Goal: Task Accomplishment & Management: Complete application form

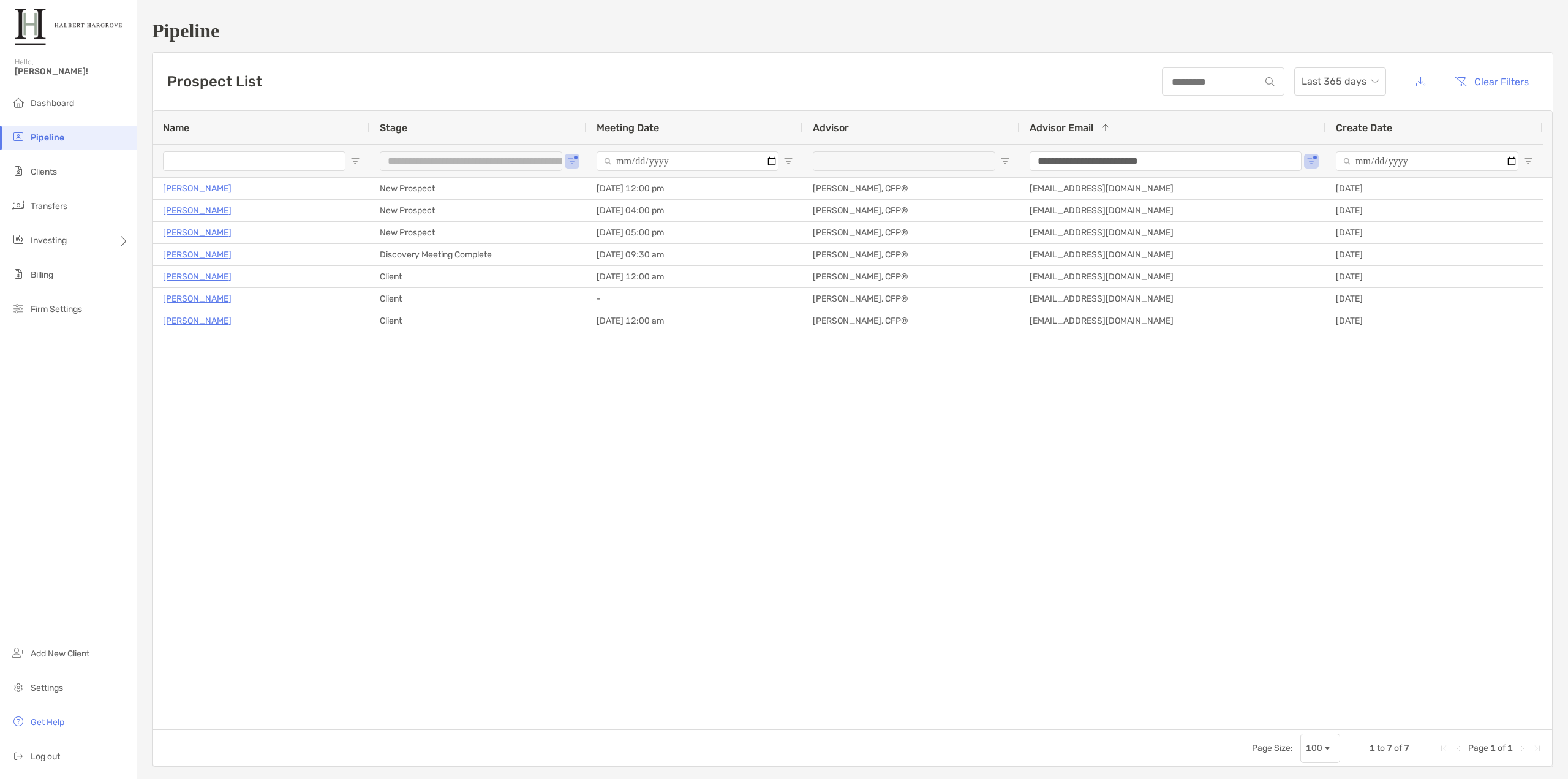
drag, startPoint x: 399, startPoint y: 553, endPoint x: 356, endPoint y: 307, distance: 249.7
click at [399, 553] on div "Cindy Wright New Prospect 10/07/2025 - 12:00 pm Tony Delane, CFP® tdelane@halbe…" at bounding box center [852, 453] width 1398 height 551
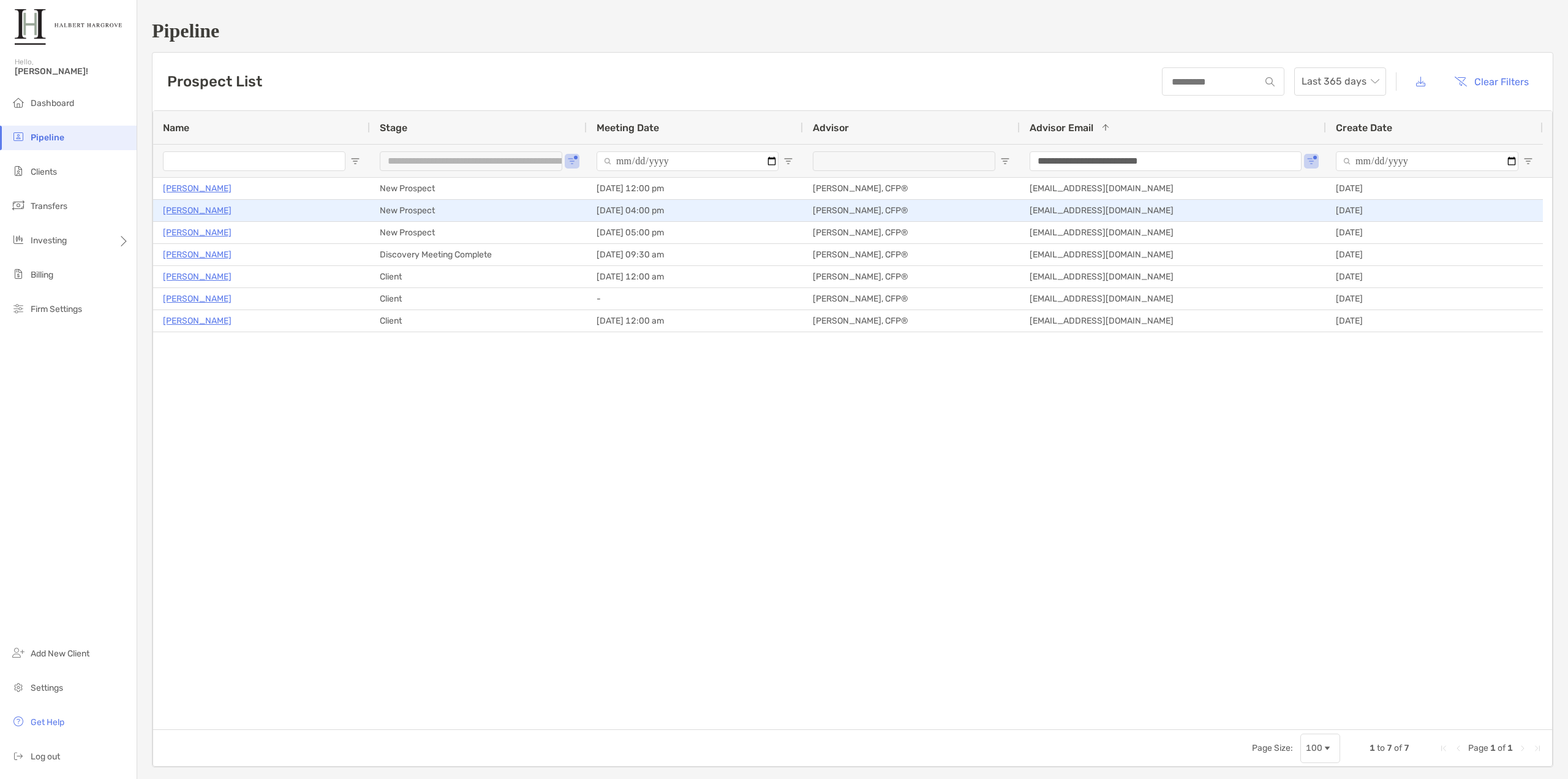
click at [193, 208] on p "[PERSON_NAME]" at bounding box center [198, 210] width 69 height 15
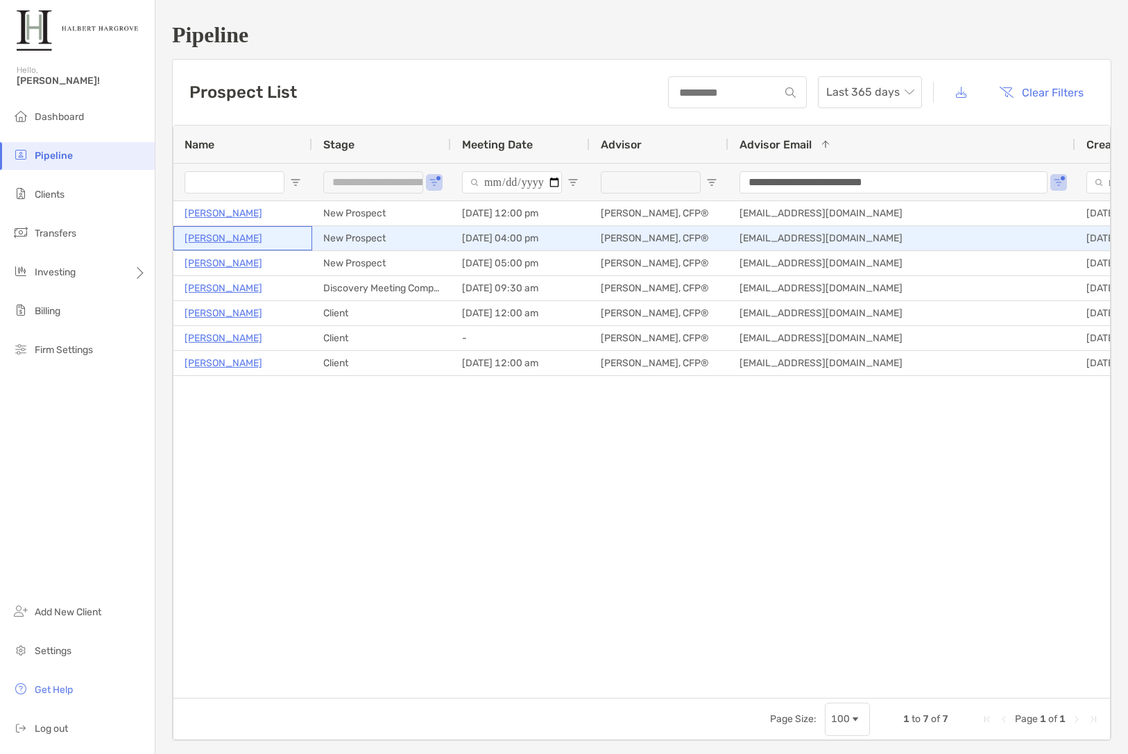
click at [222, 238] on p "[PERSON_NAME]" at bounding box center [224, 238] width 78 height 17
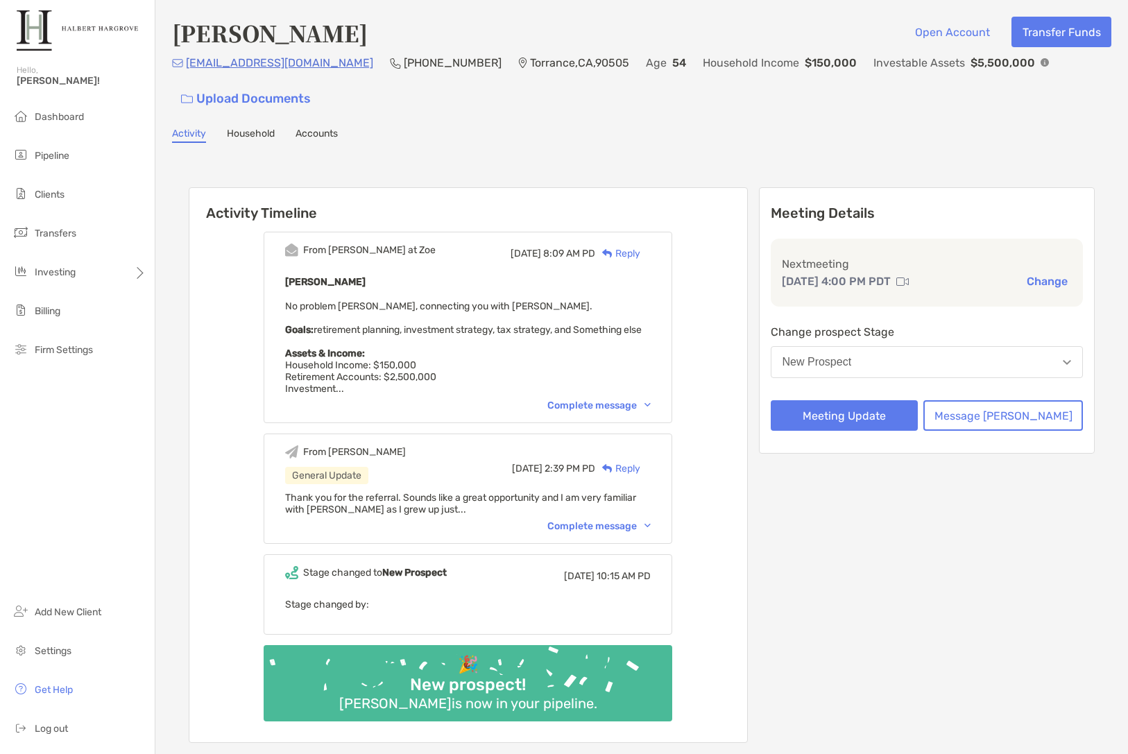
click at [612, 532] on div "Complete message" at bounding box center [598, 526] width 103 height 12
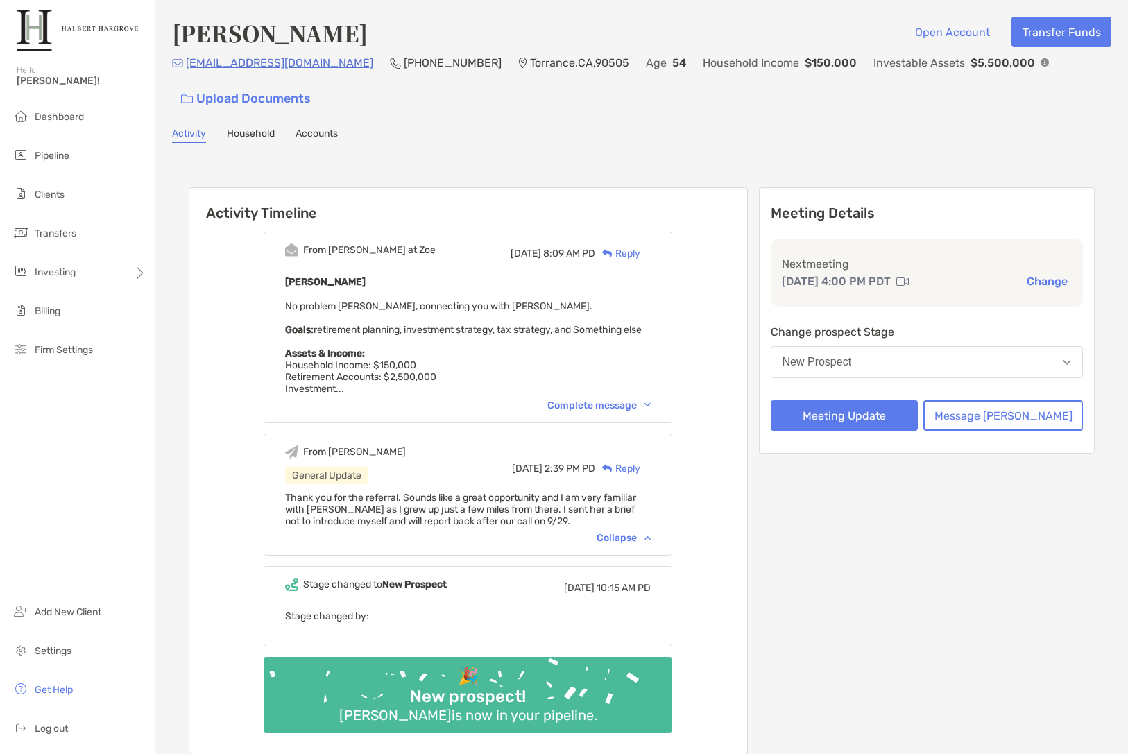
click at [599, 409] on div "From [PERSON_NAME] at [PERSON_NAME][DATE] 8:09 AM PD Reply [PERSON_NAME] No pro…" at bounding box center [468, 327] width 409 height 191
click at [601, 411] on div "Complete message" at bounding box center [598, 406] width 103 height 12
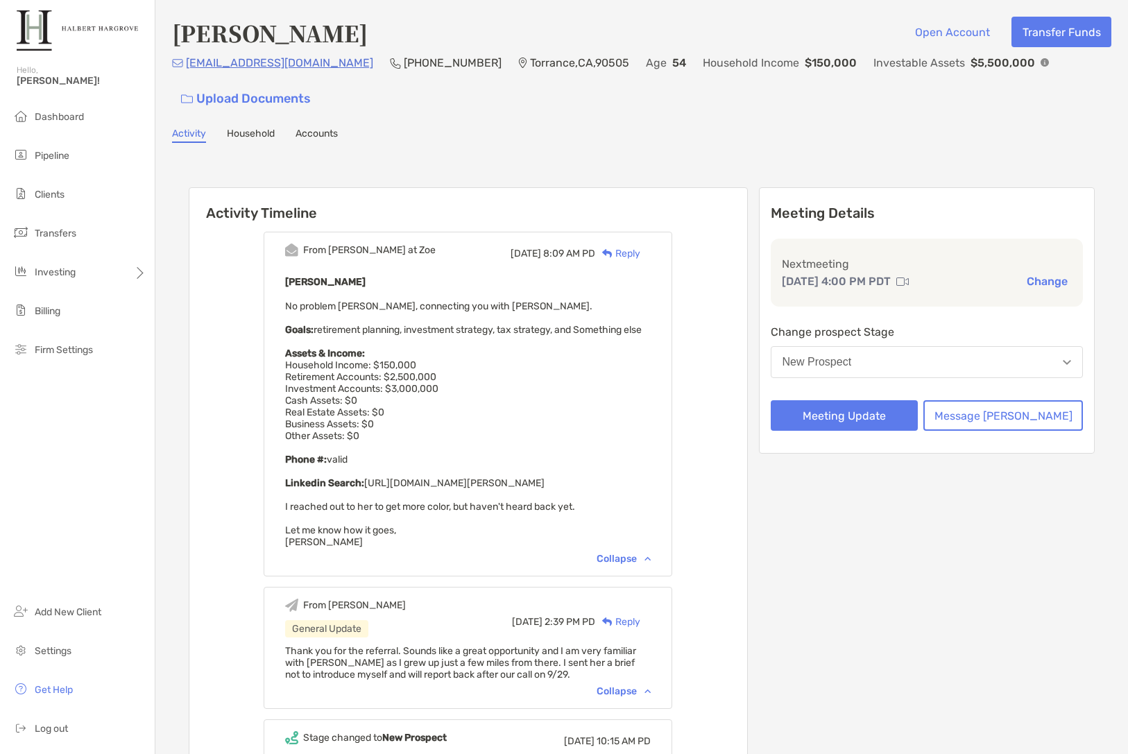
drag, startPoint x: 578, startPoint y: 496, endPoint x: 387, endPoint y: 498, distance: 190.8
click at [387, 498] on div "[PERSON_NAME] No problem [PERSON_NAME], connecting you with [PERSON_NAME]. Goal…" at bounding box center [468, 410] width 366 height 275
copy span "[URL][DOMAIN_NAME][PERSON_NAME]"
click at [330, 166] on div "Activity Timeline From Paul at Zoe Mon, Sep 22 8:09 AM PD Reply Jennifer Morais…" at bounding box center [641, 549] width 939 height 785
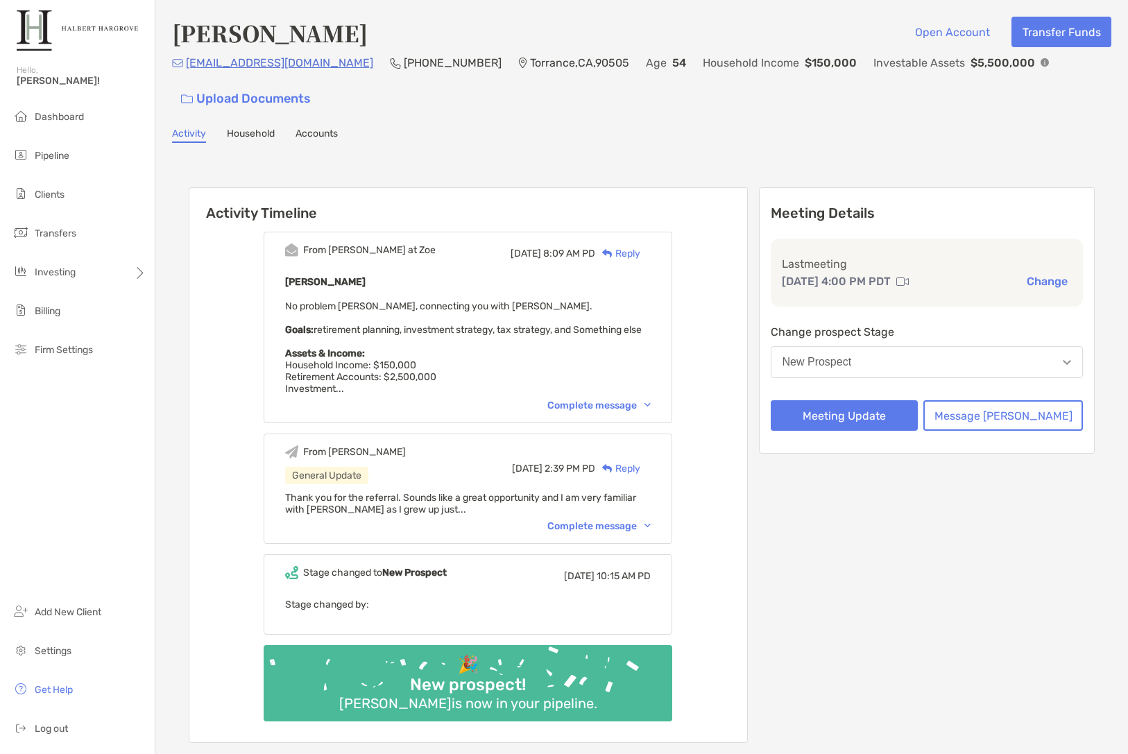
click at [233, 504] on div "From Paul at Zoe Mon, Sep 22 8:09 AM PD Reply Jennifer Morais No problem Tony, …" at bounding box center [468, 481] width 558 height 521
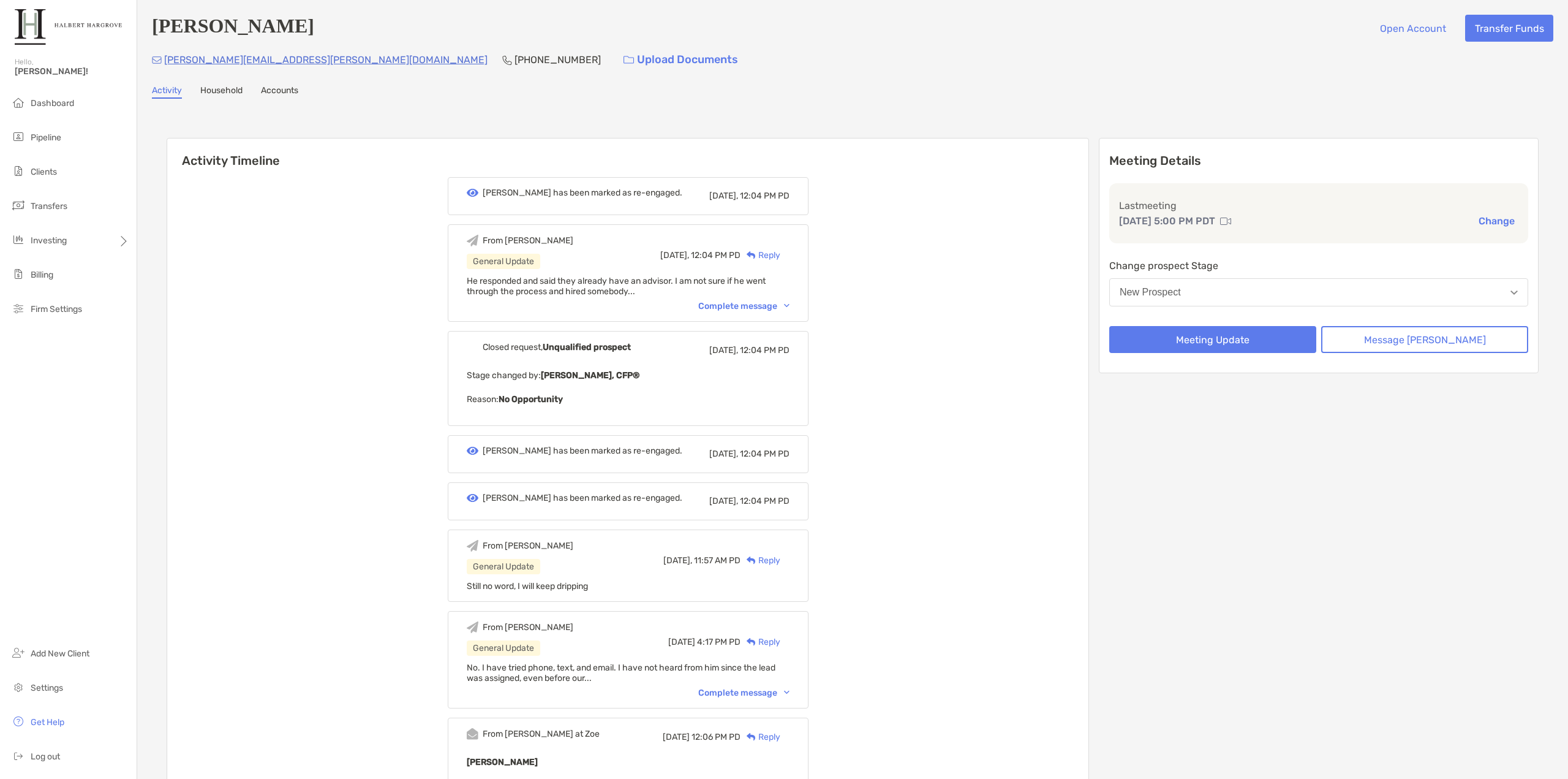
click at [77, 139] on li "Pipeline" at bounding box center [68, 138] width 137 height 25
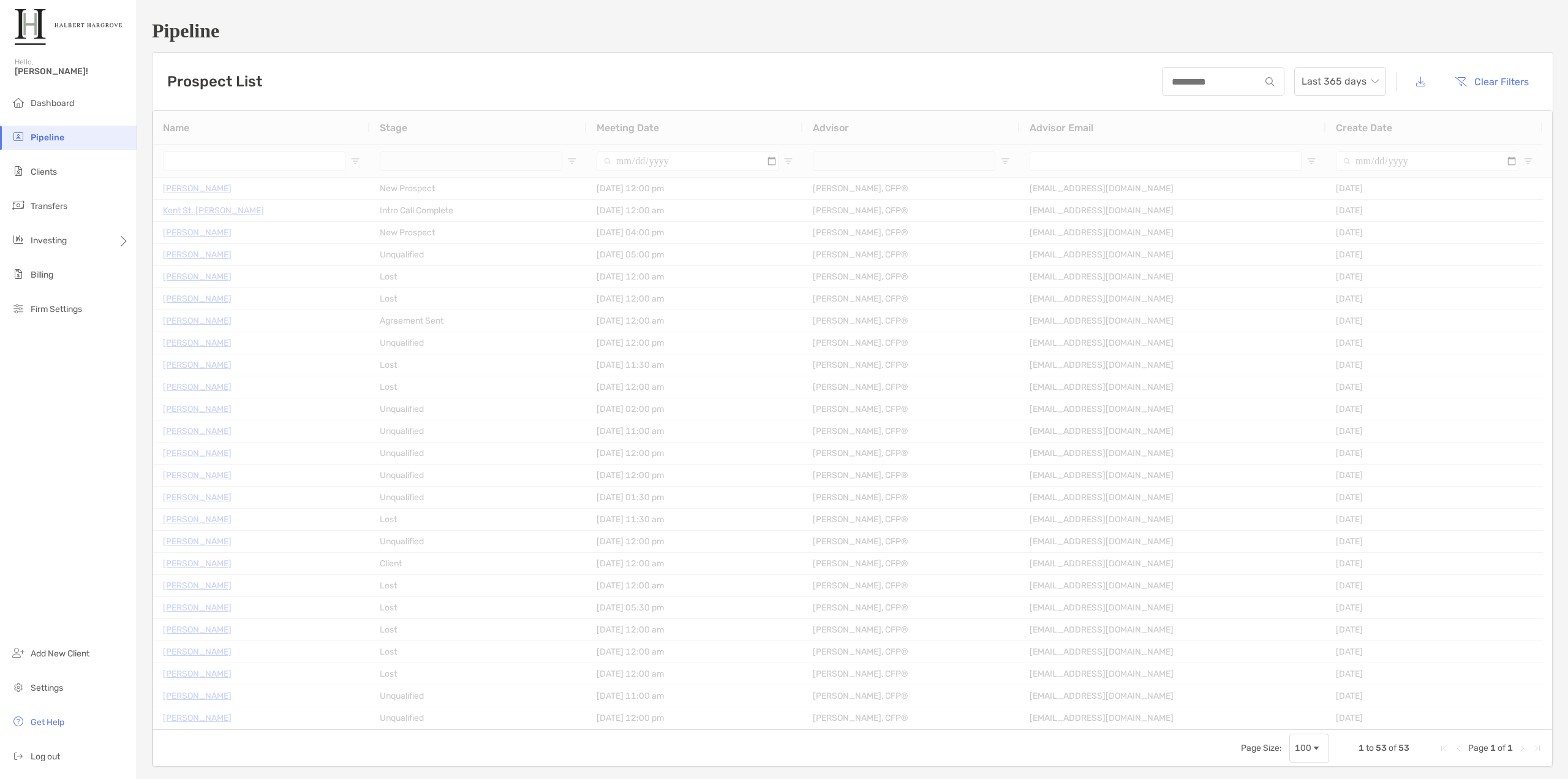
type input "**********"
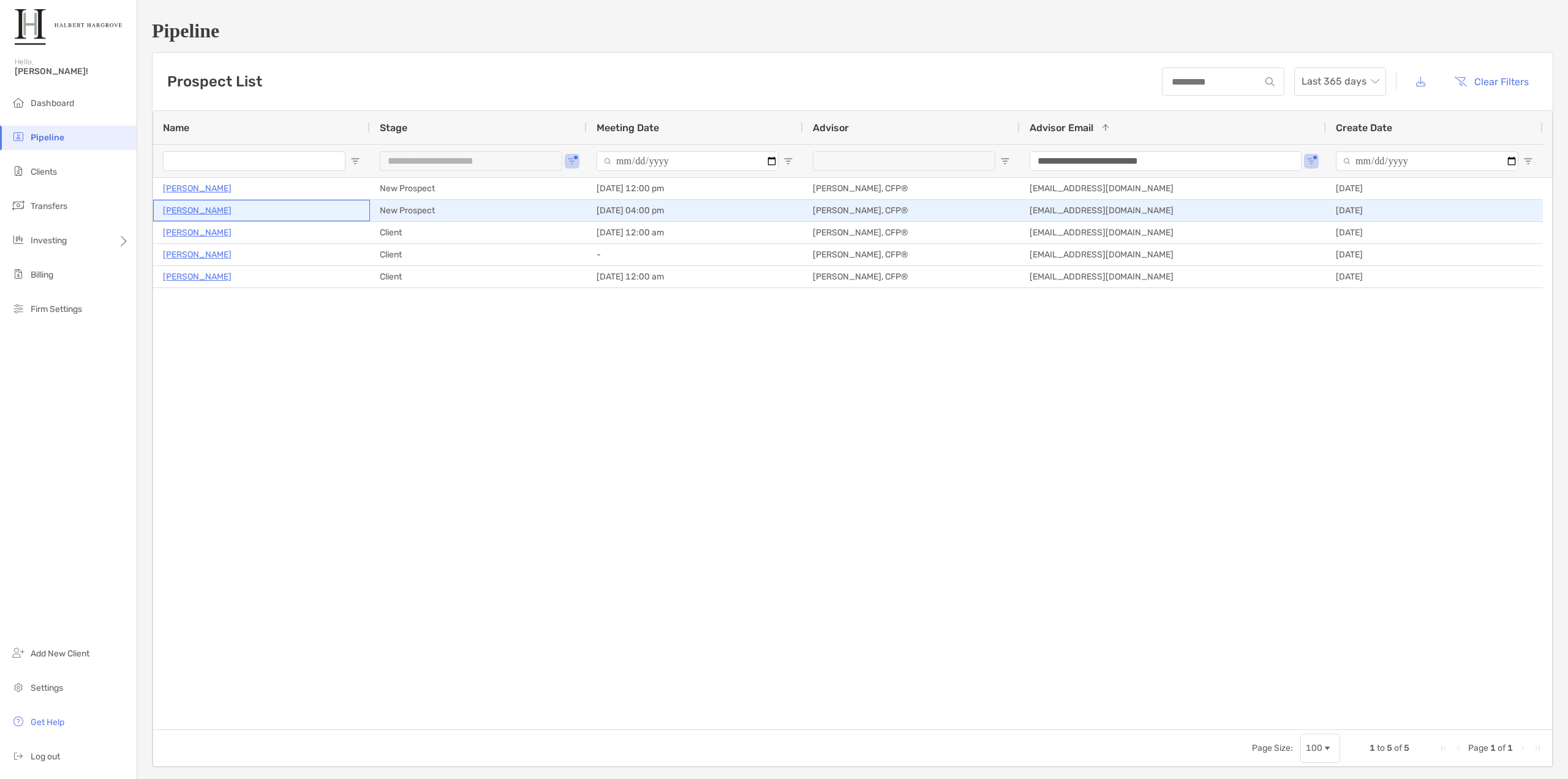
click at [190, 215] on p "[PERSON_NAME]" at bounding box center [198, 210] width 69 height 15
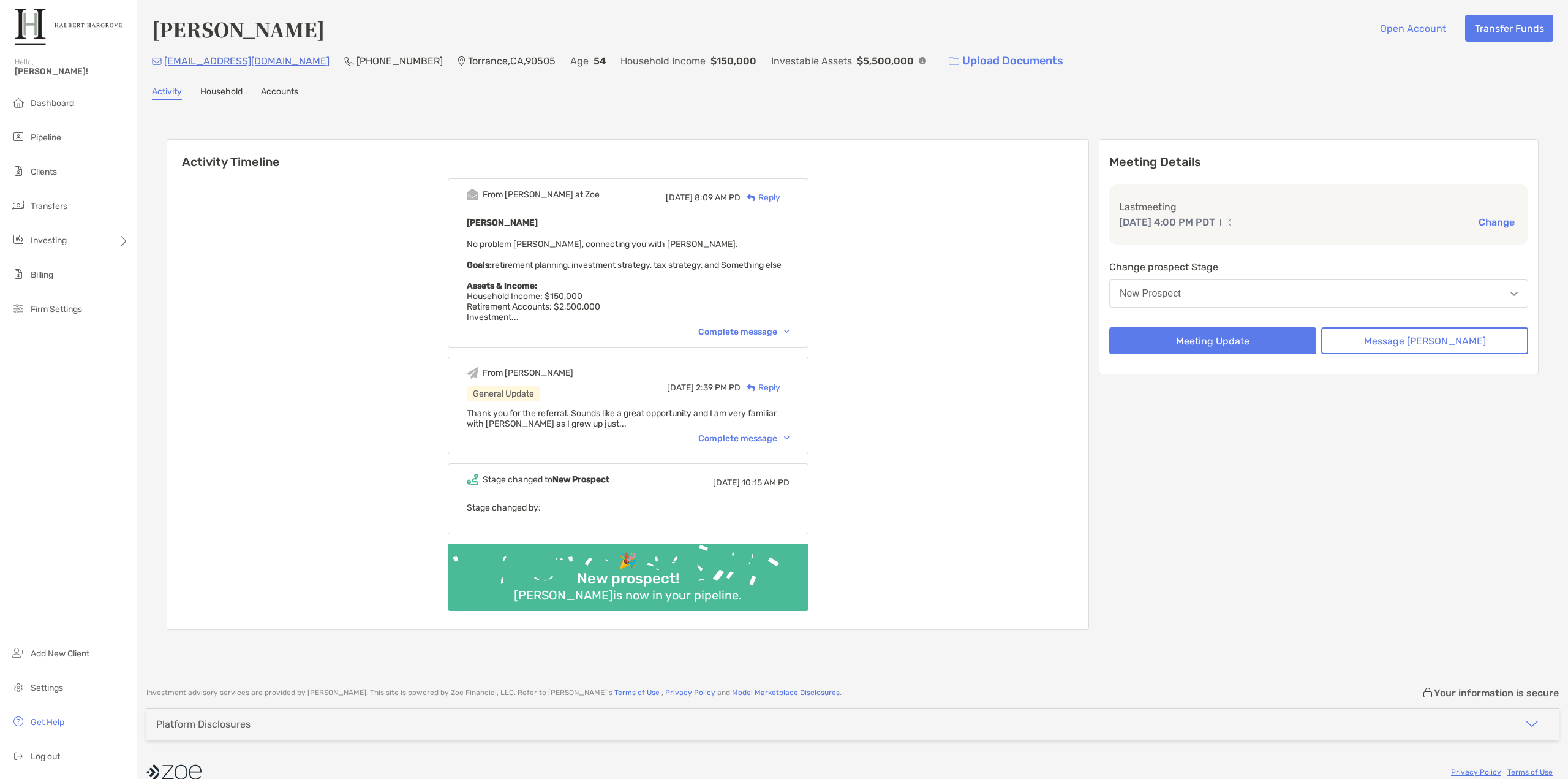
click at [1377, 326] on div "Meeting Details Last meeting [DATE] 4:00 PM PDT Change Change prospect Stage Ne…" at bounding box center [1319, 256] width 440 height 235
click at [1385, 337] on button "Message [PERSON_NAME]" at bounding box center [1424, 340] width 207 height 27
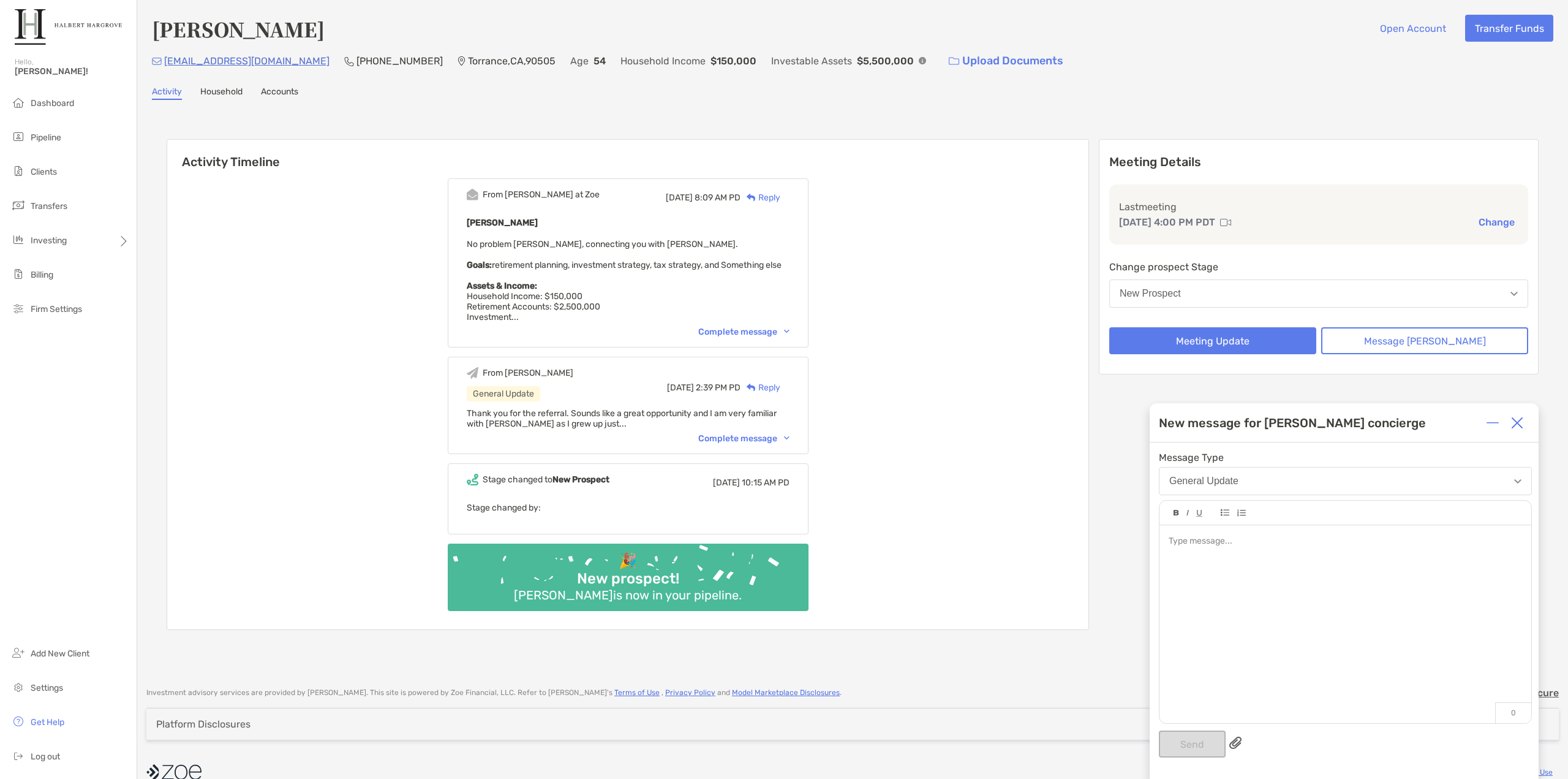
click at [1268, 558] on div at bounding box center [1345, 618] width 372 height 185
click at [1205, 322] on div "Meeting Details Last meeting [DATE] 4:00 PM PDT Change Change prospect Stage Ne…" at bounding box center [1319, 256] width 440 height 235
click at [1213, 332] on button "Meeting Update" at bounding box center [1212, 340] width 207 height 27
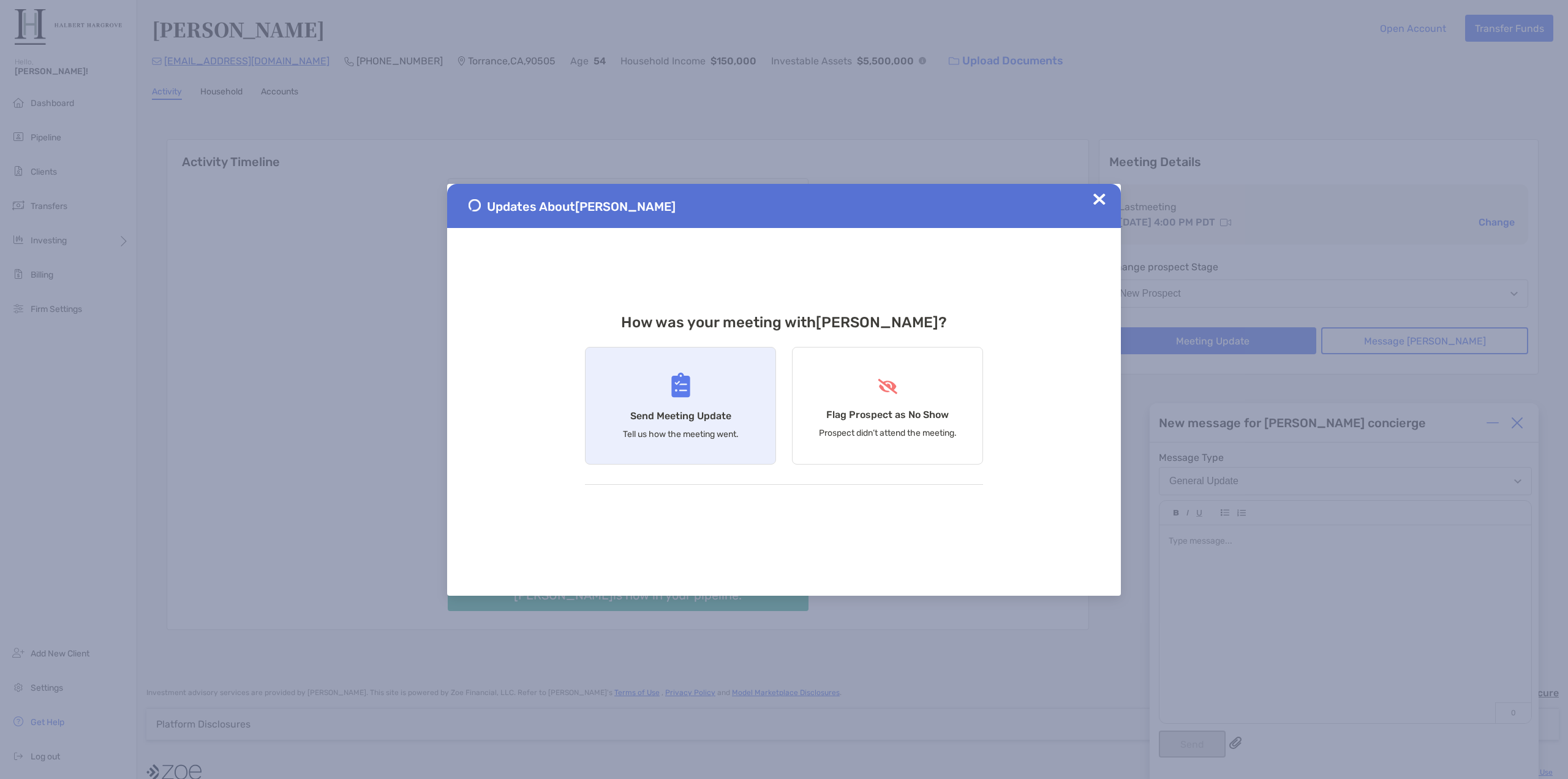
click at [691, 388] on div "Send Meeting Update Tell us how the meeting went." at bounding box center [681, 405] width 191 height 117
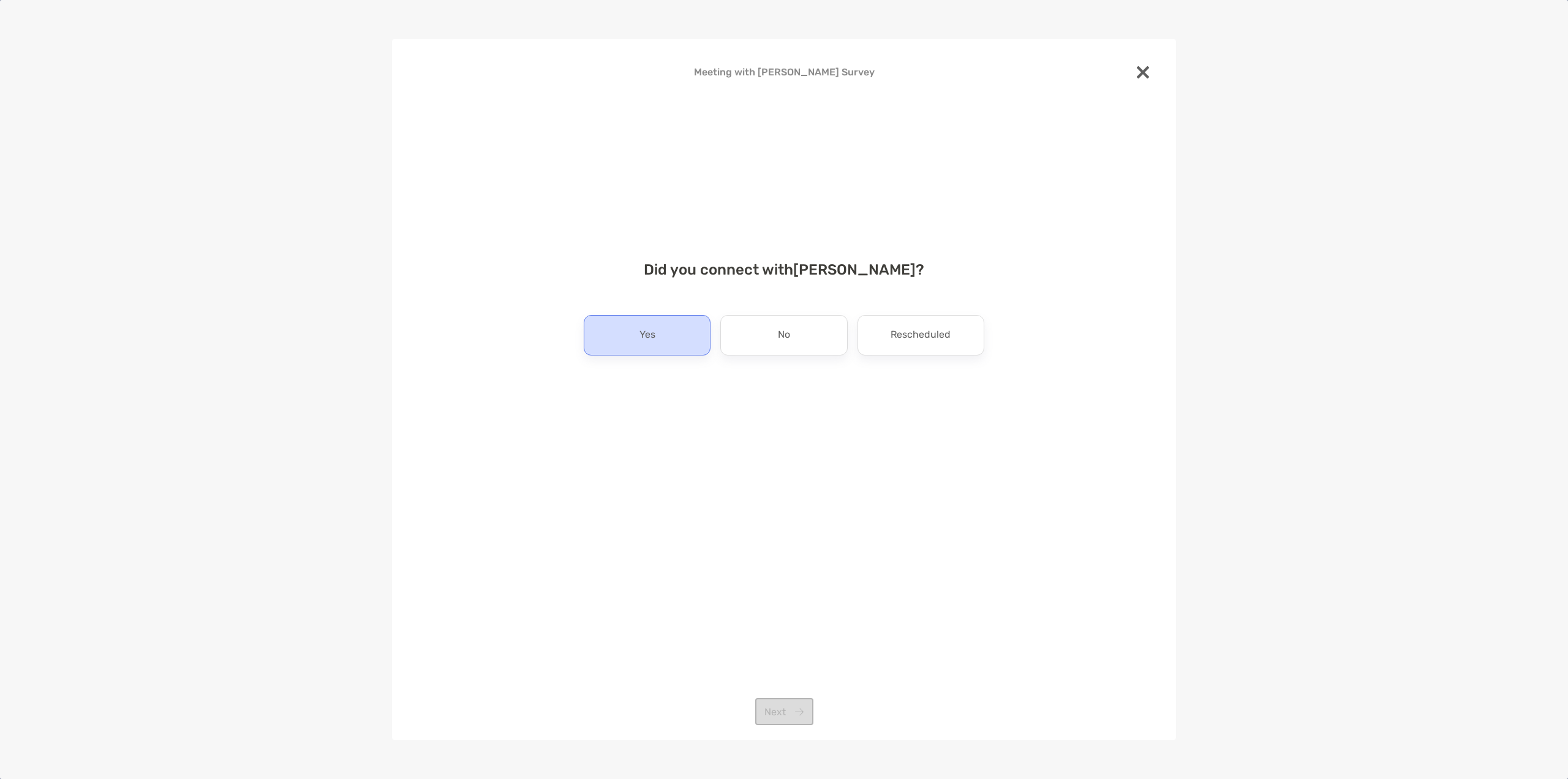
click at [679, 321] on div "Yes" at bounding box center [647, 336] width 127 height 41
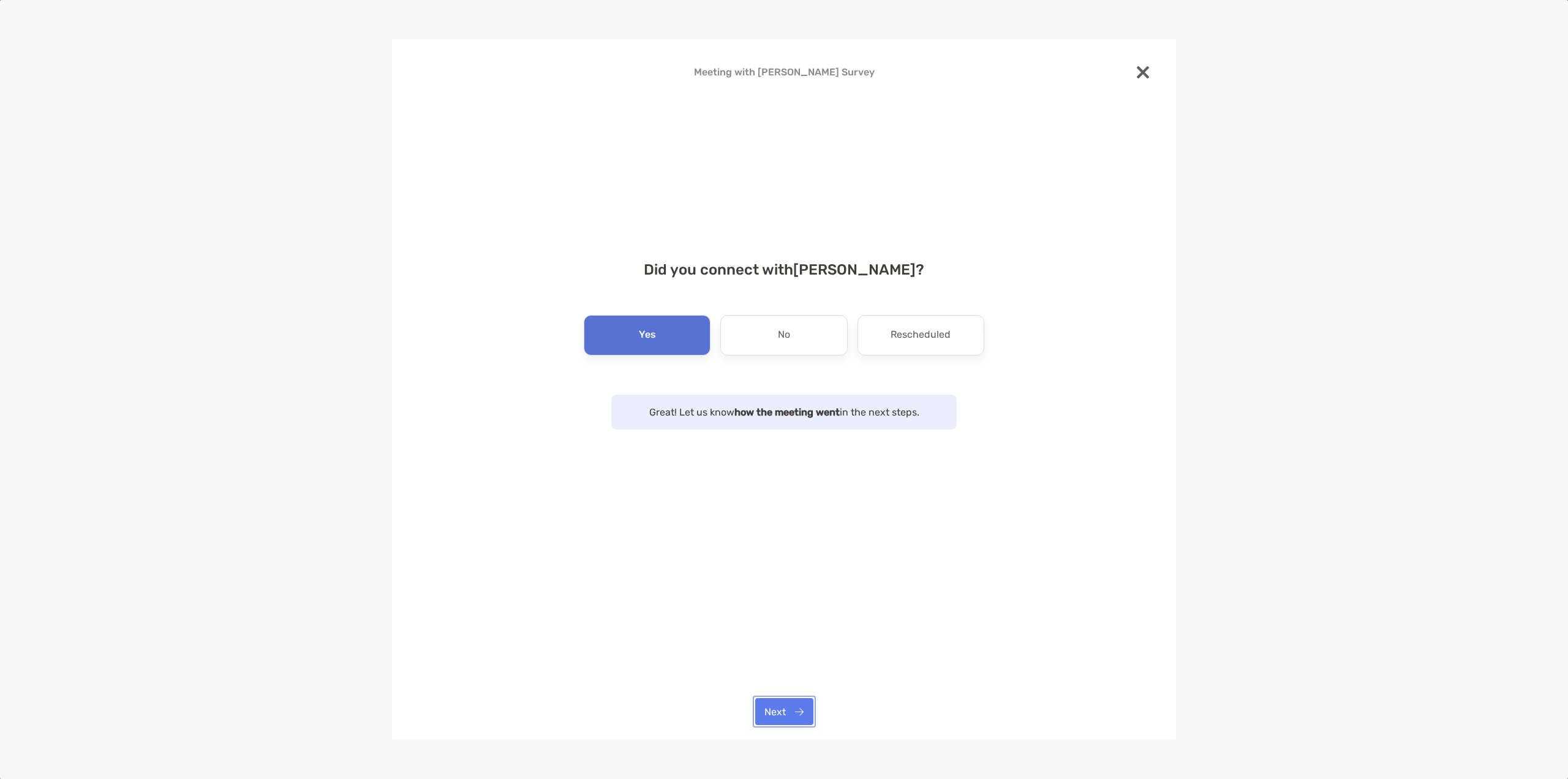
click at [810, 715] on button "Next" at bounding box center [784, 711] width 58 height 27
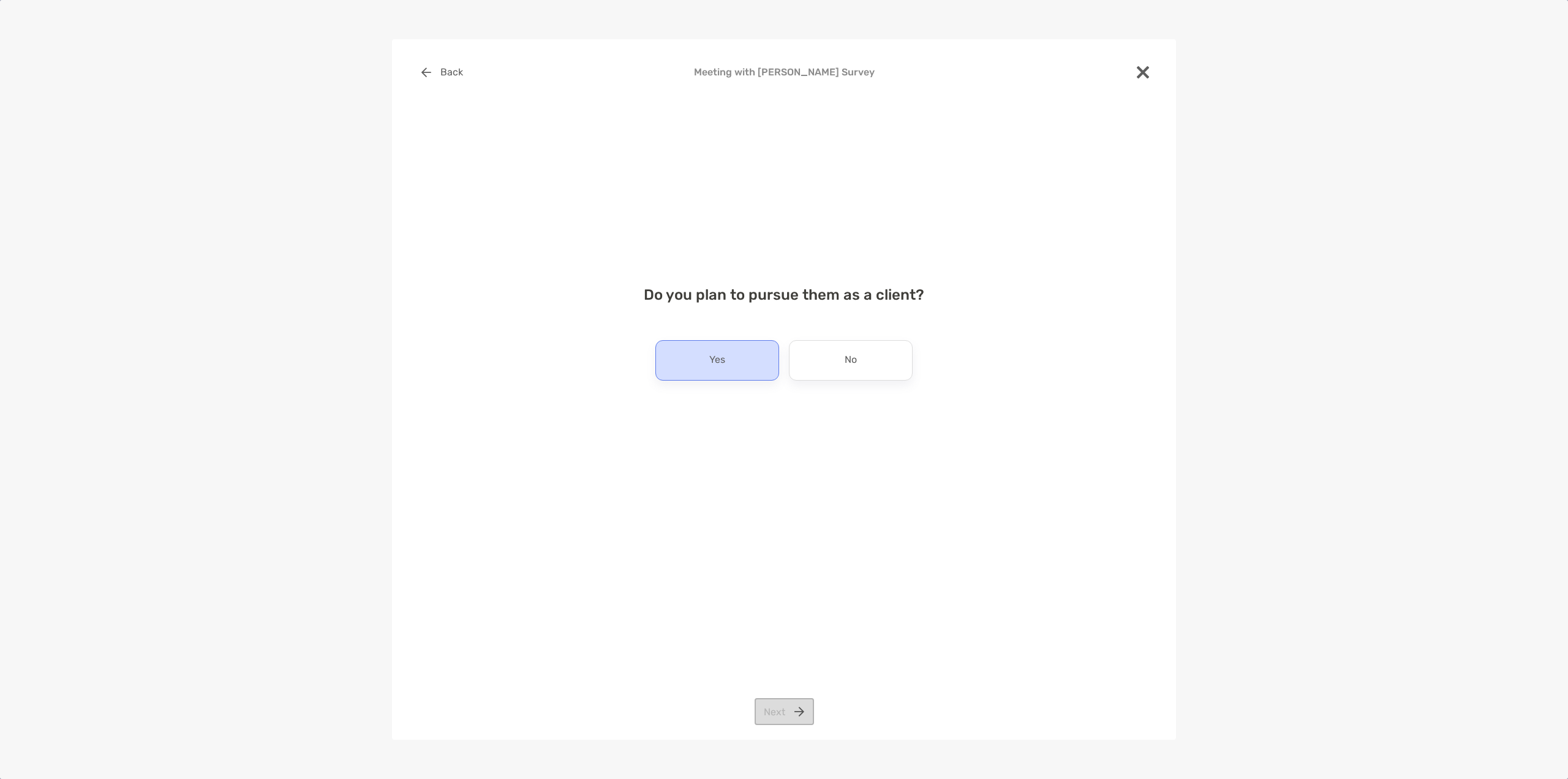
click at [677, 353] on div "Yes" at bounding box center [717, 360] width 124 height 41
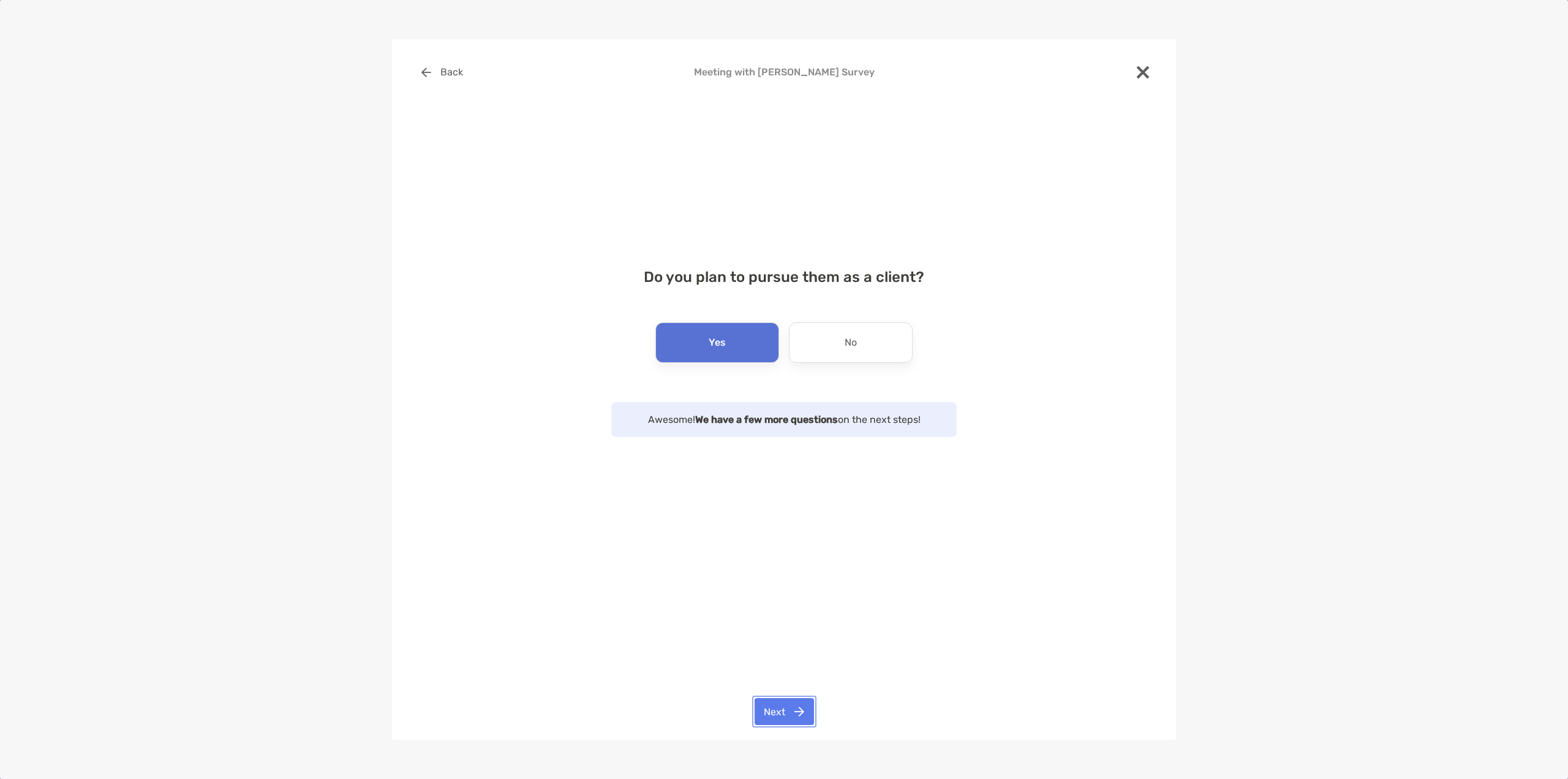
click at [799, 711] on button "Next" at bounding box center [784, 711] width 59 height 27
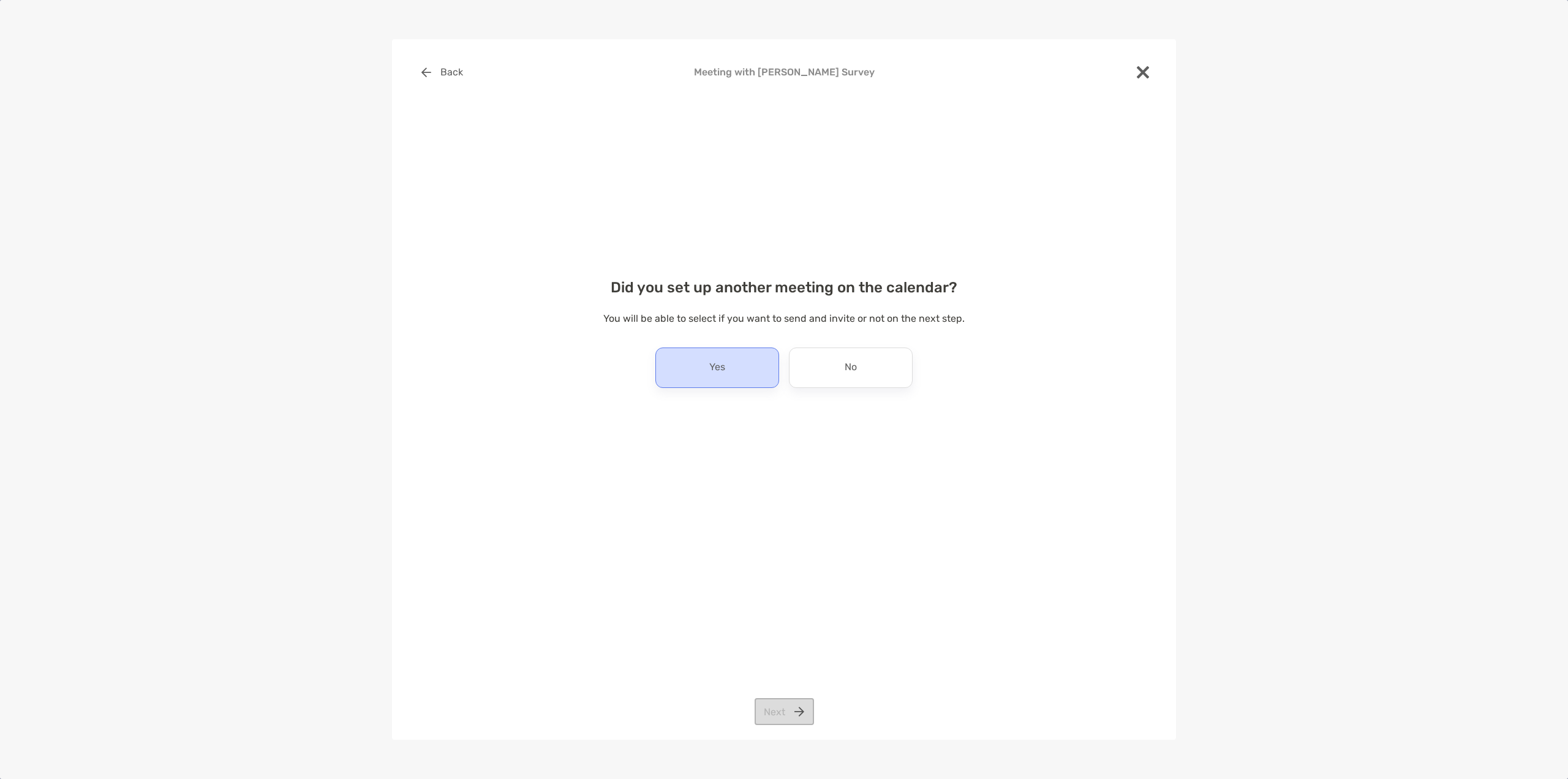
click at [720, 383] on div "Yes" at bounding box center [717, 367] width 124 height 41
click at [856, 367] on p "No" at bounding box center [851, 367] width 12 height 19
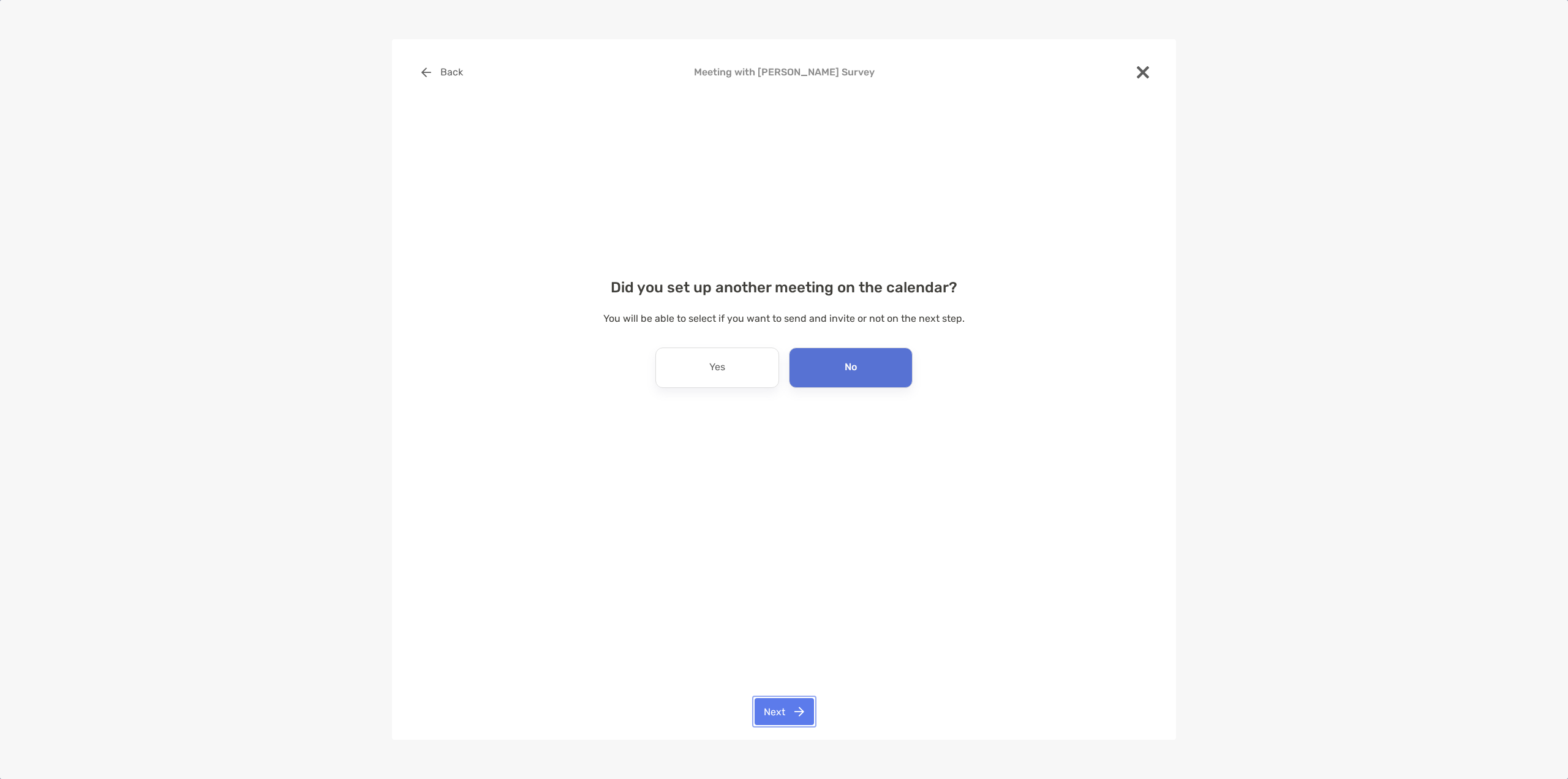
click at [807, 716] on button "Next" at bounding box center [784, 711] width 59 height 27
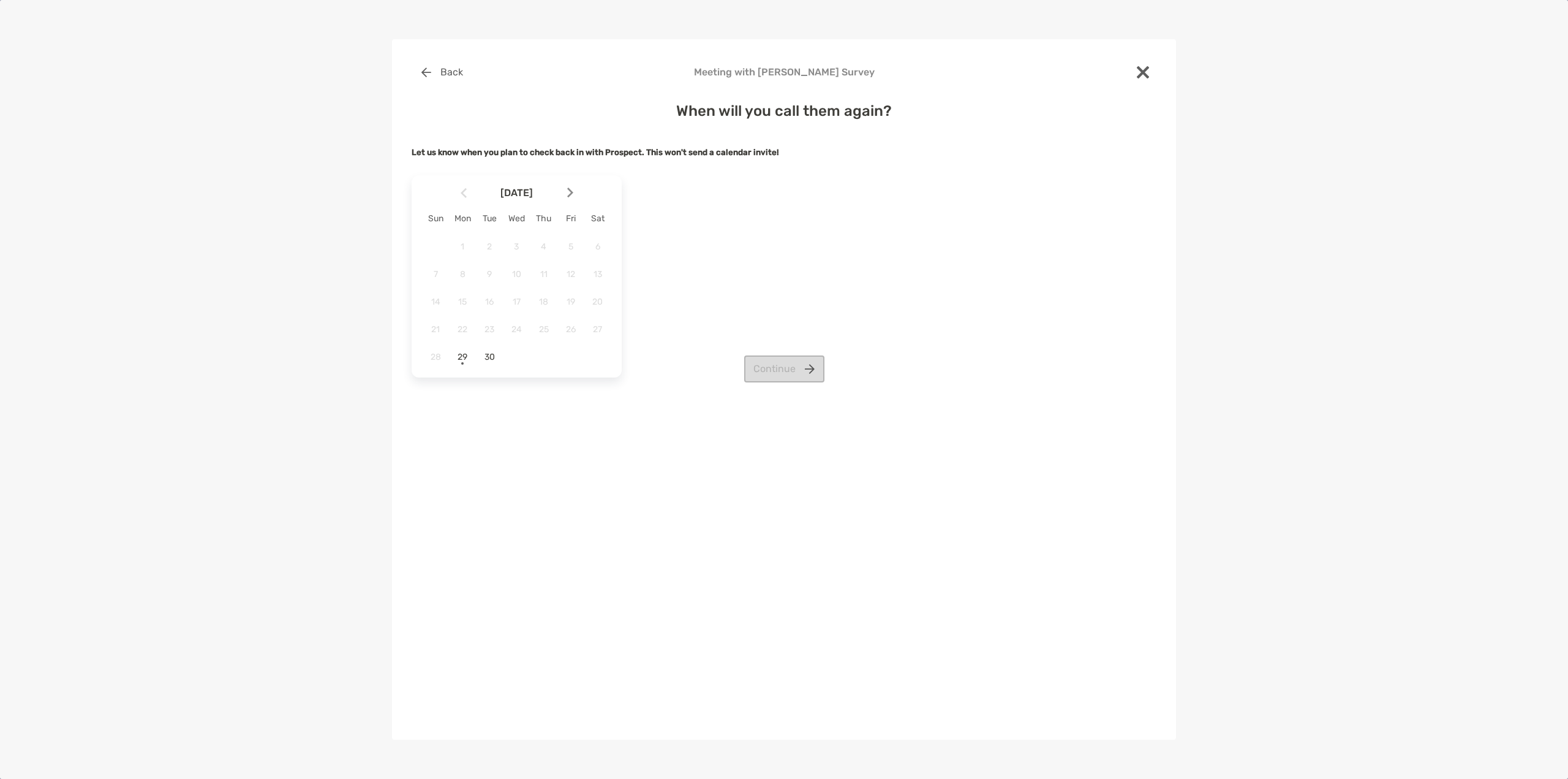
click at [570, 197] on img at bounding box center [569, 193] width 6 height 11
click at [466, 280] on div "6" at bounding box center [463, 274] width 21 height 21
click at [821, 375] on button "Continue" at bounding box center [784, 368] width 80 height 27
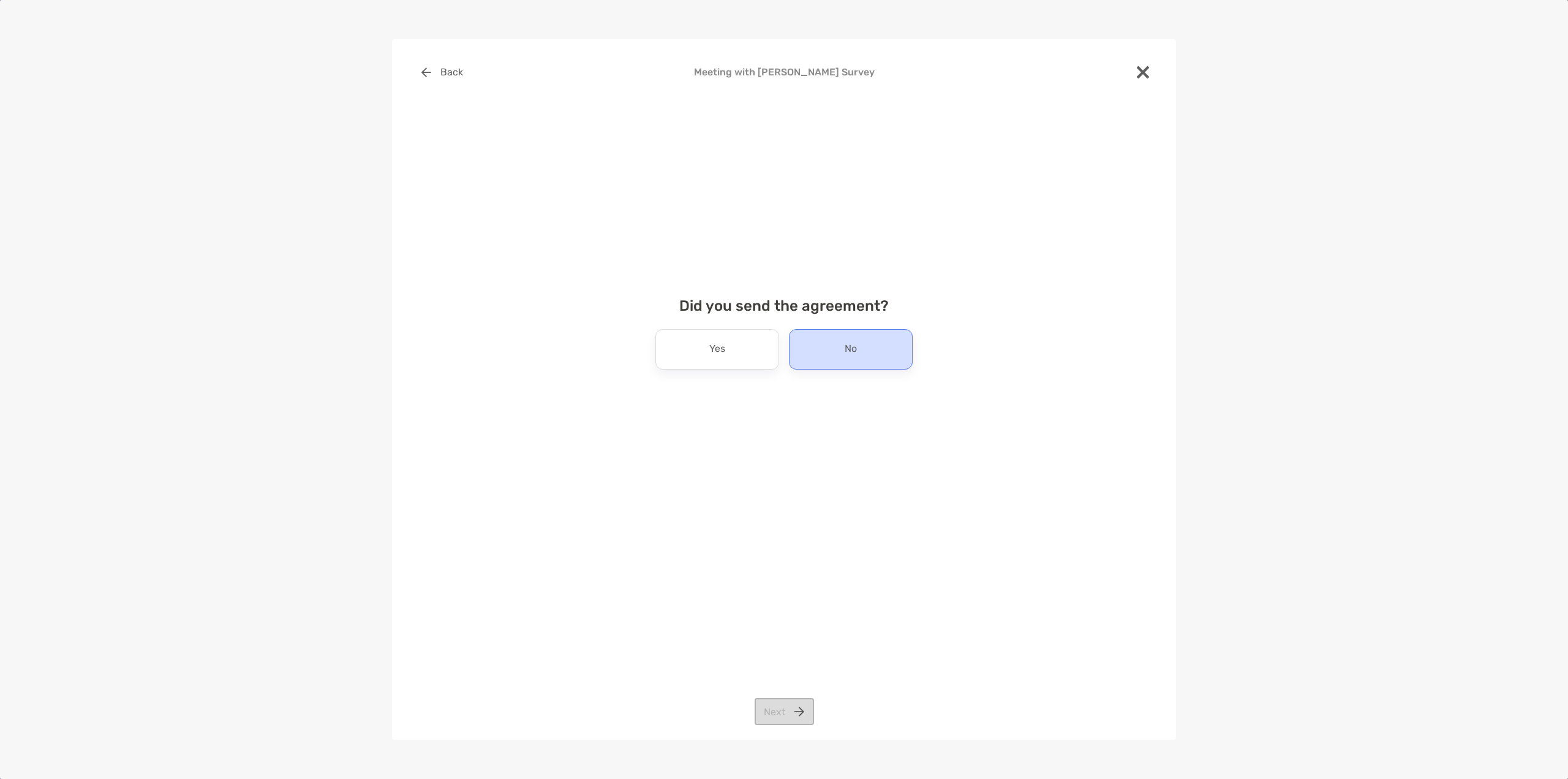
click at [821, 354] on div "No" at bounding box center [851, 350] width 124 height 41
click at [785, 716] on button "Next" at bounding box center [784, 711] width 59 height 27
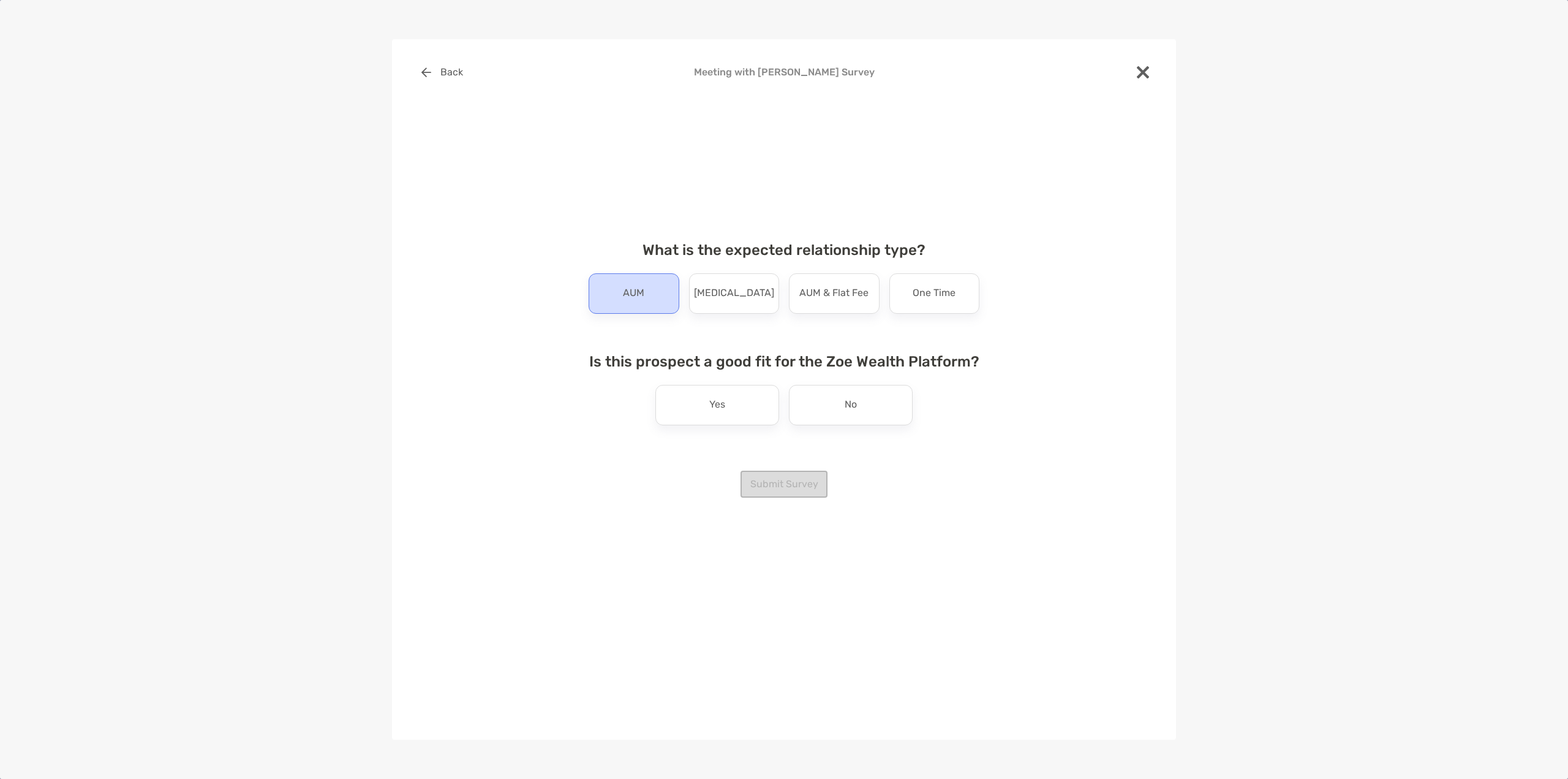
click at [619, 305] on div "AUM" at bounding box center [634, 293] width 91 height 41
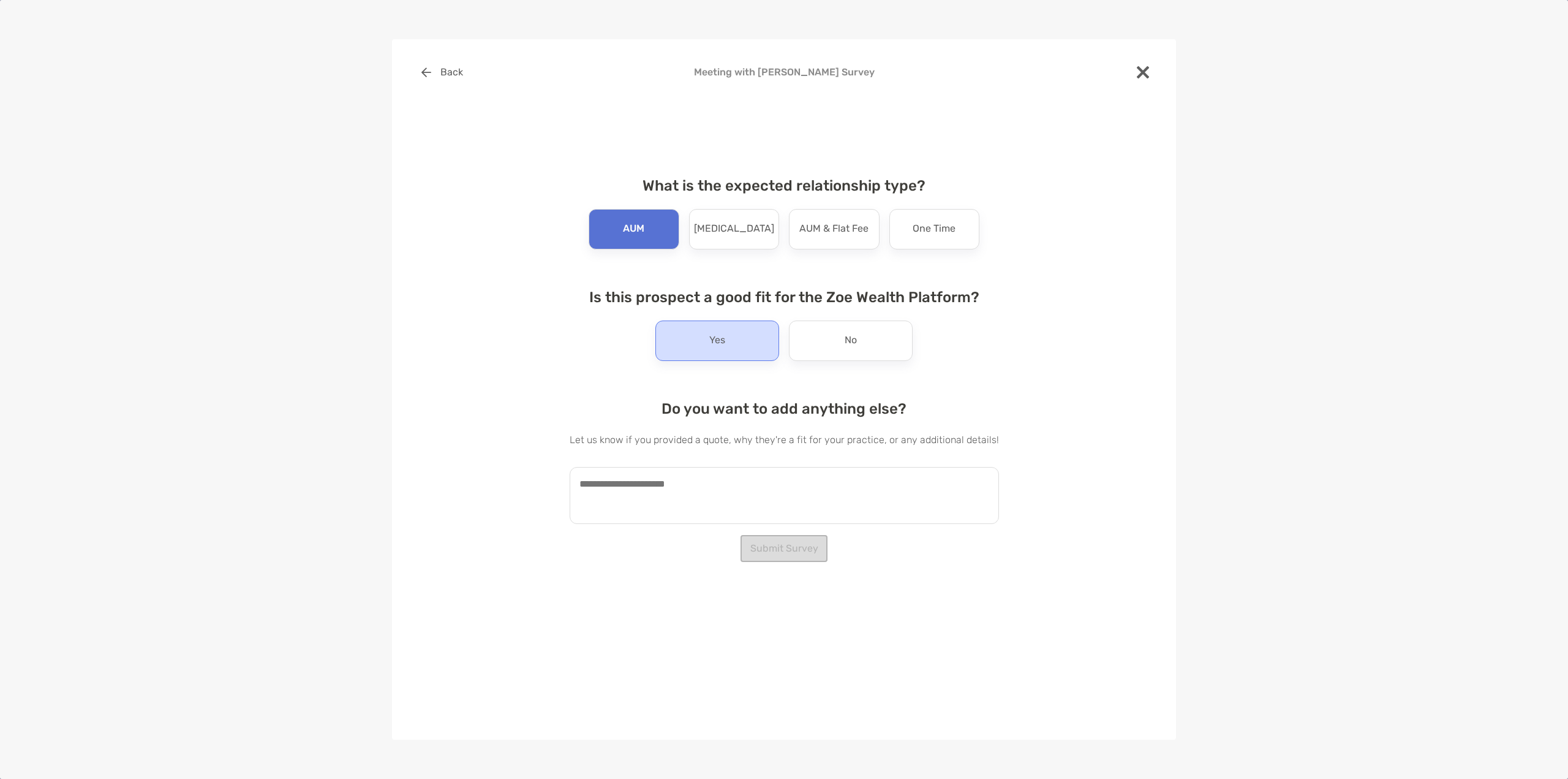
click at [712, 346] on p "Yes" at bounding box center [717, 341] width 16 height 19
click at [720, 519] on textarea at bounding box center [784, 495] width 429 height 57
paste textarea "**********"
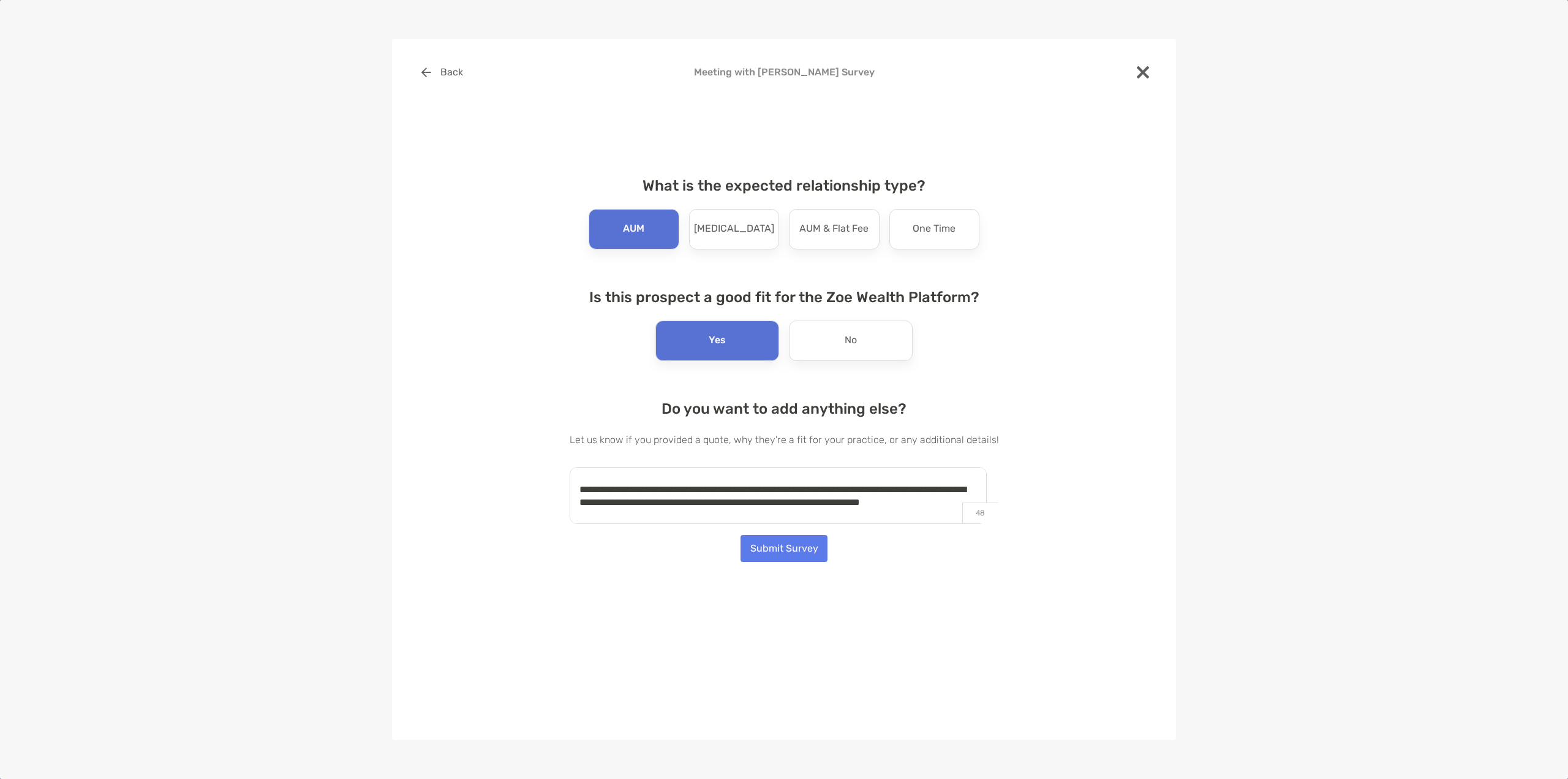
scroll to position [187, 0]
type textarea "**********"
click at [791, 545] on button "Submit Survey" at bounding box center [784, 548] width 87 height 27
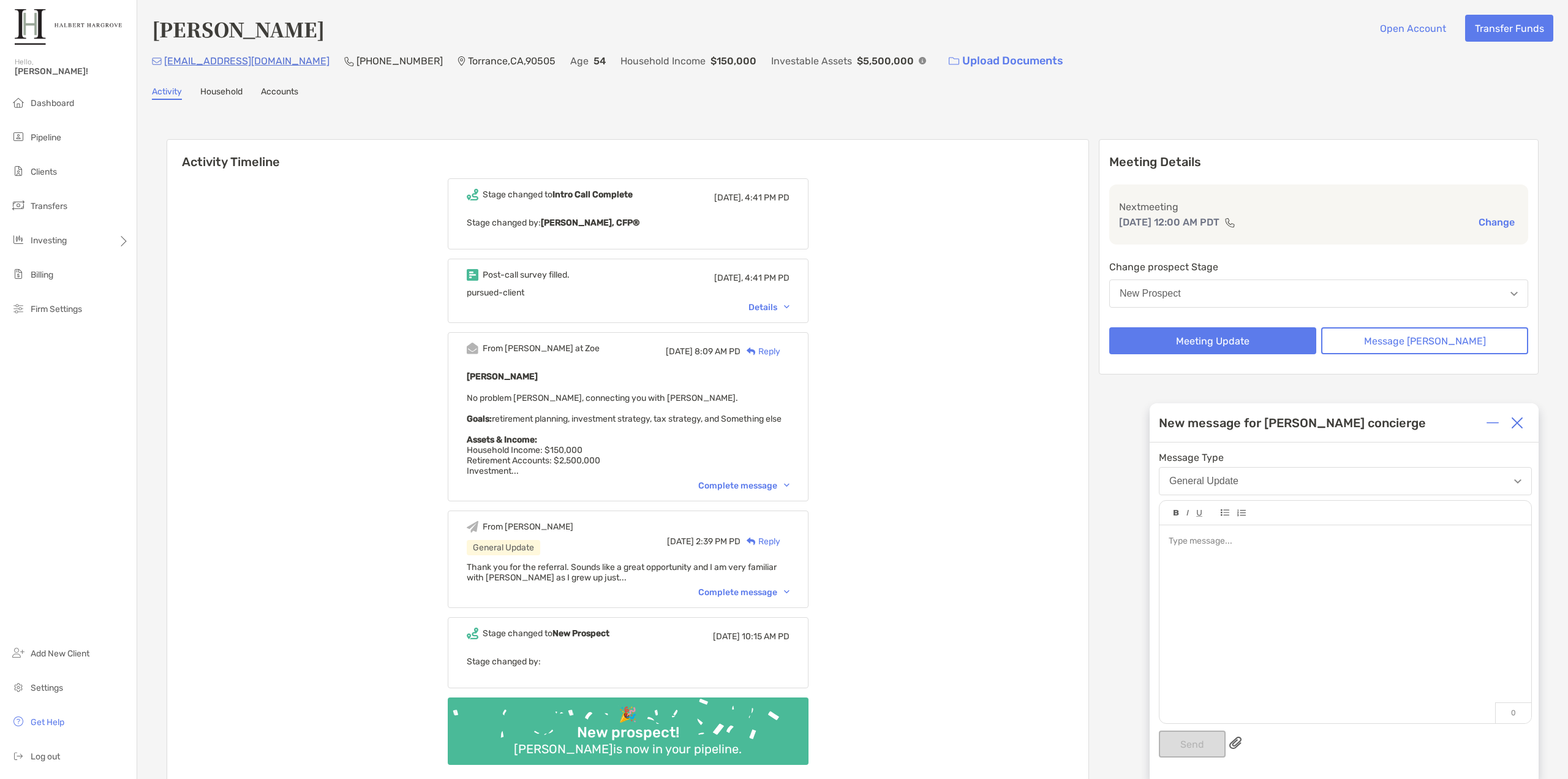
click at [783, 316] on div "Post-call survey filled. [DATE], 4:41 PM PD pursued-client Details" at bounding box center [628, 291] width 361 height 64
click at [786, 307] on div "Details" at bounding box center [769, 307] width 41 height 11
